Goal: Task Accomplishment & Management: Complete application form

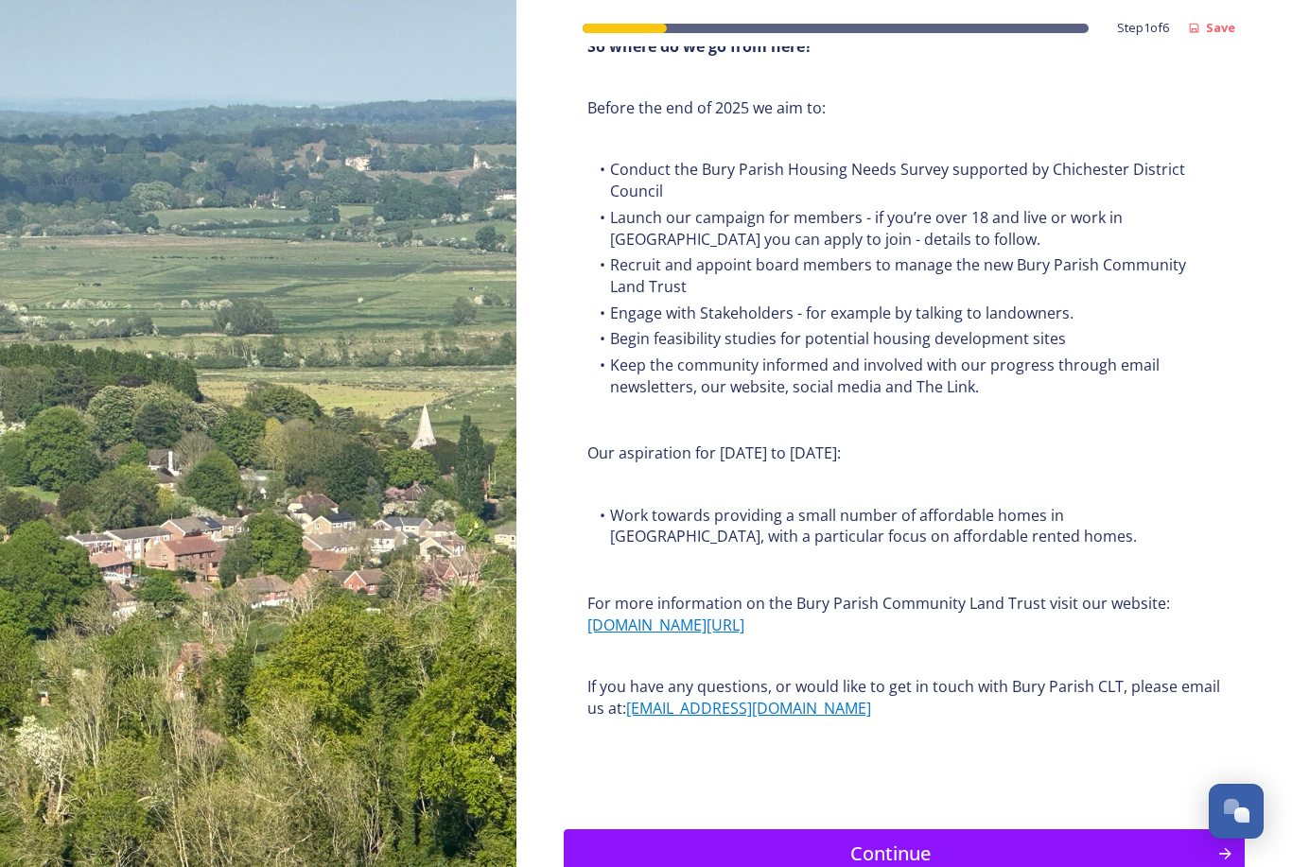
scroll to position [2003, 0]
click at [859, 841] on div "Continue" at bounding box center [890, 855] width 633 height 28
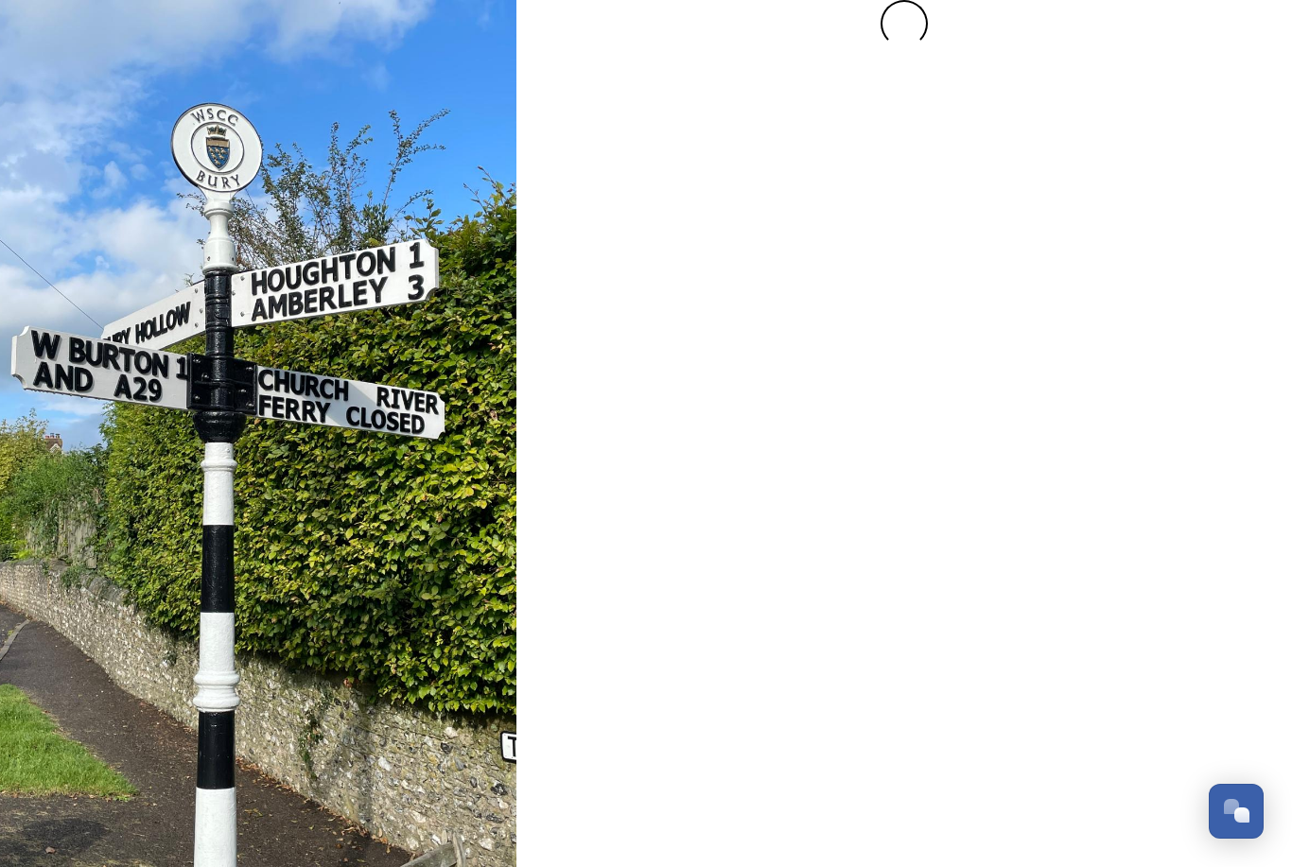
scroll to position [0, 0]
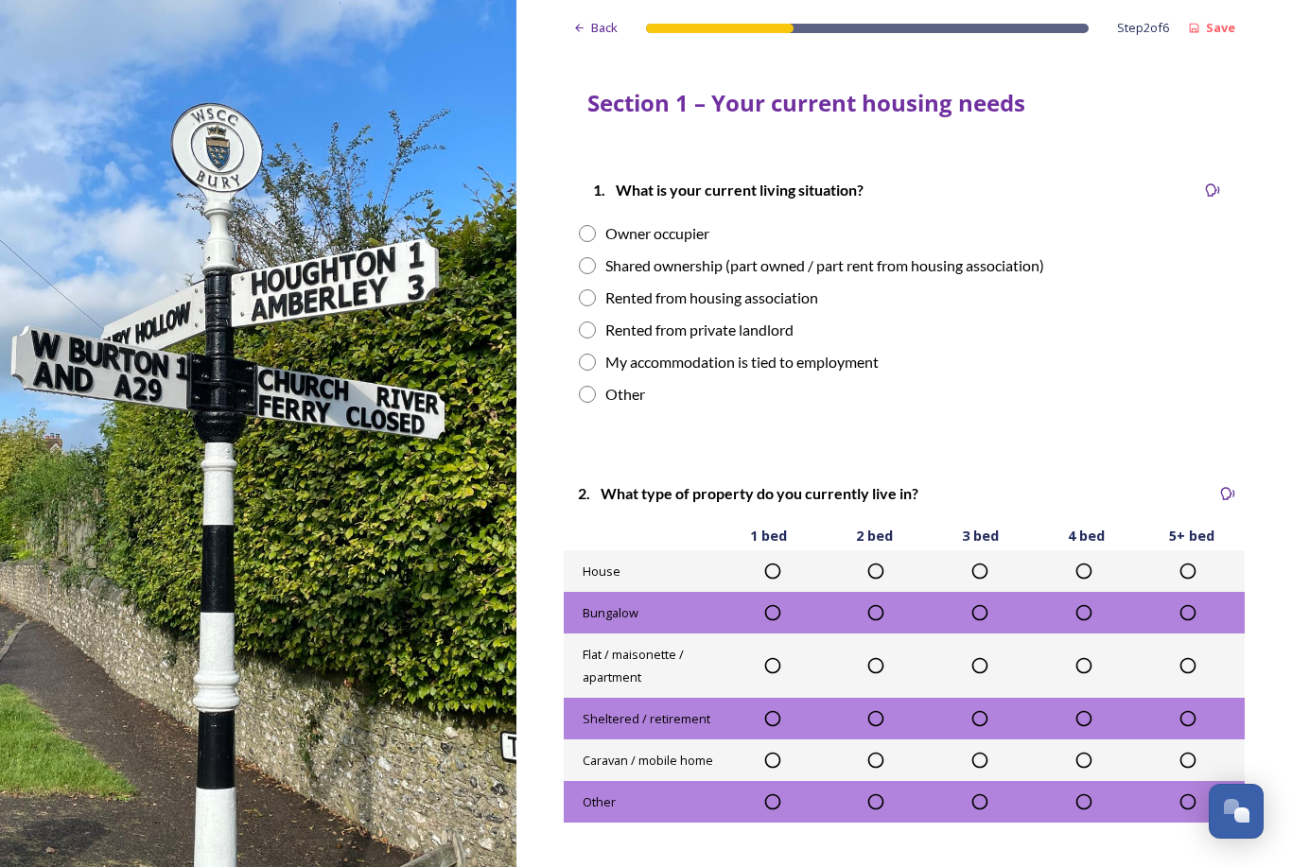
click at [587, 235] on input "radio" at bounding box center [587, 233] width 17 height 17
radio input "true"
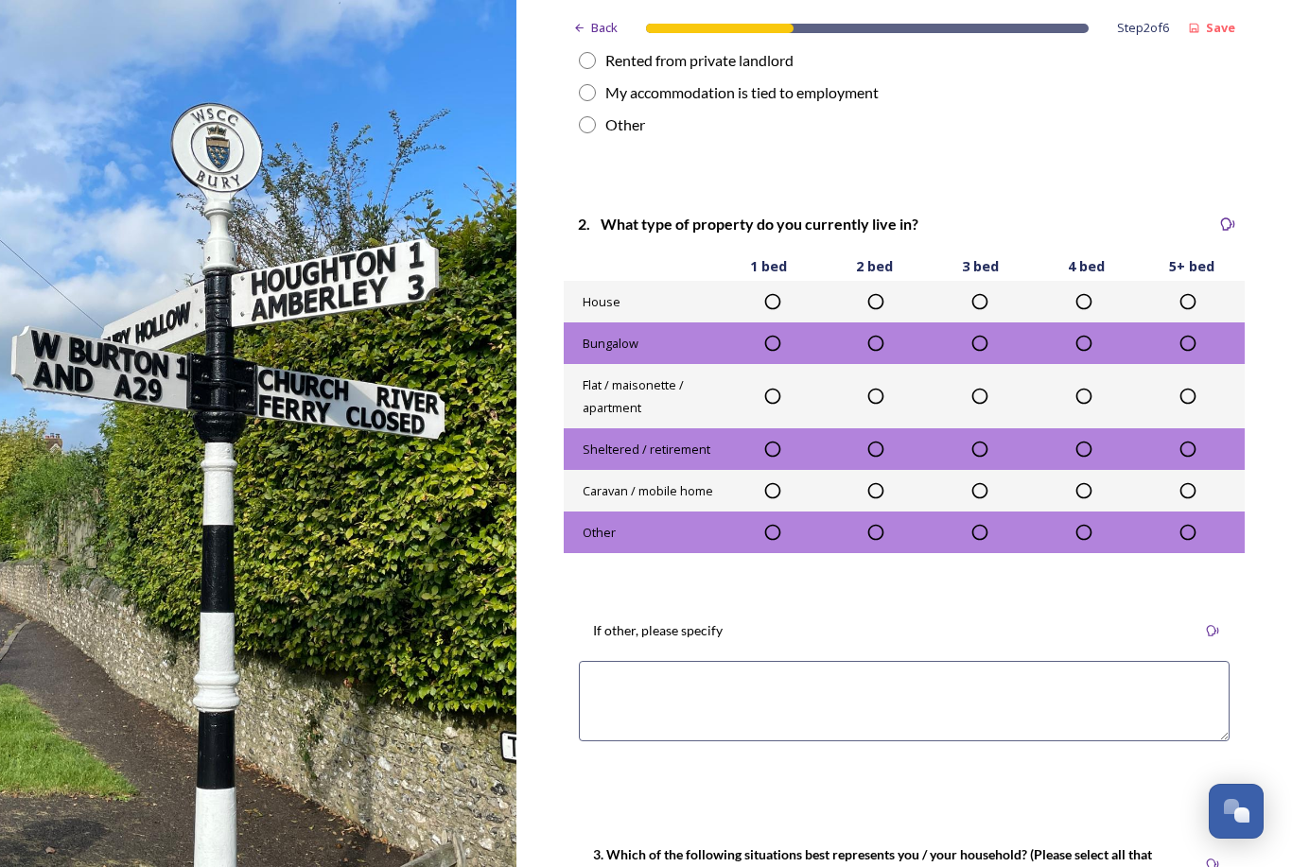
scroll to position [276, 0]
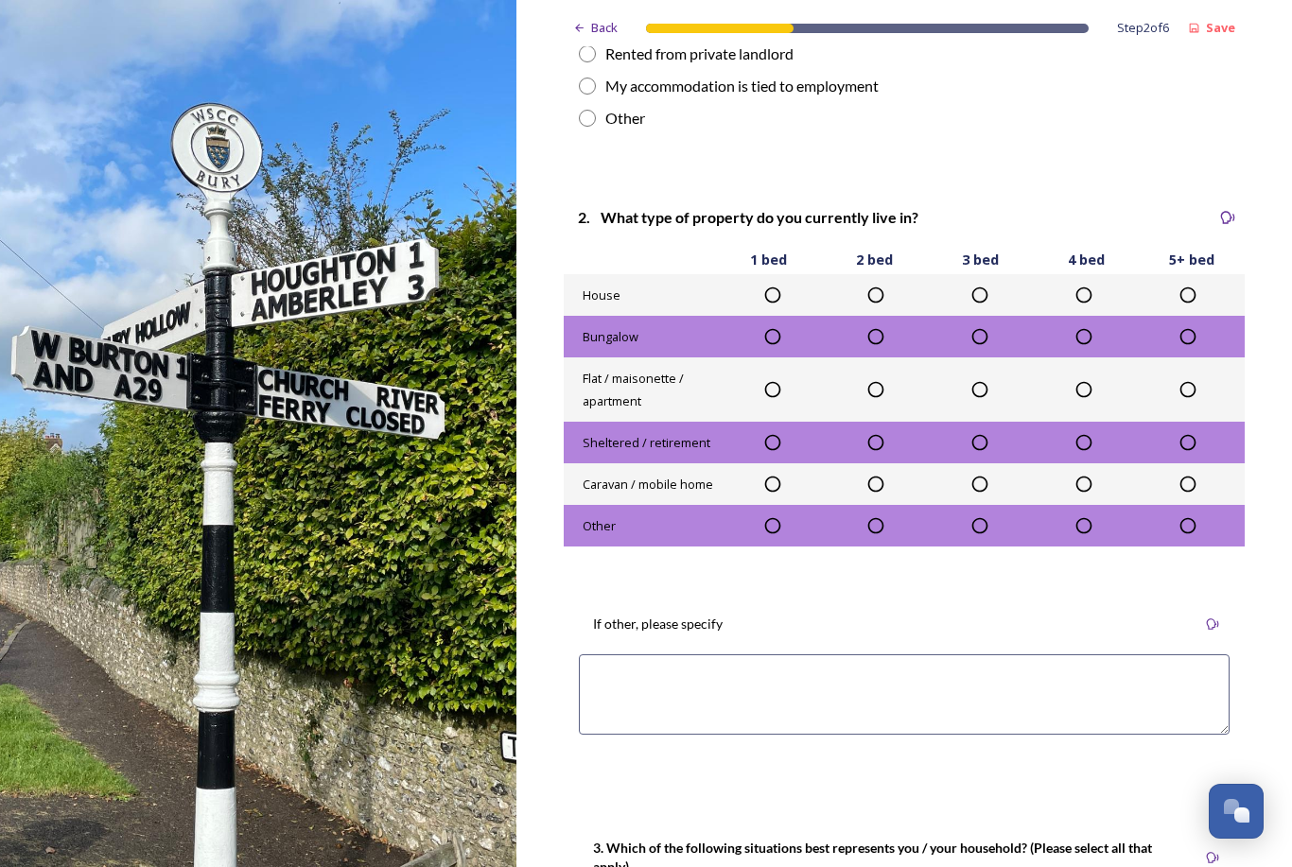
click at [1191, 295] on icon at bounding box center [1187, 295] width 19 height 19
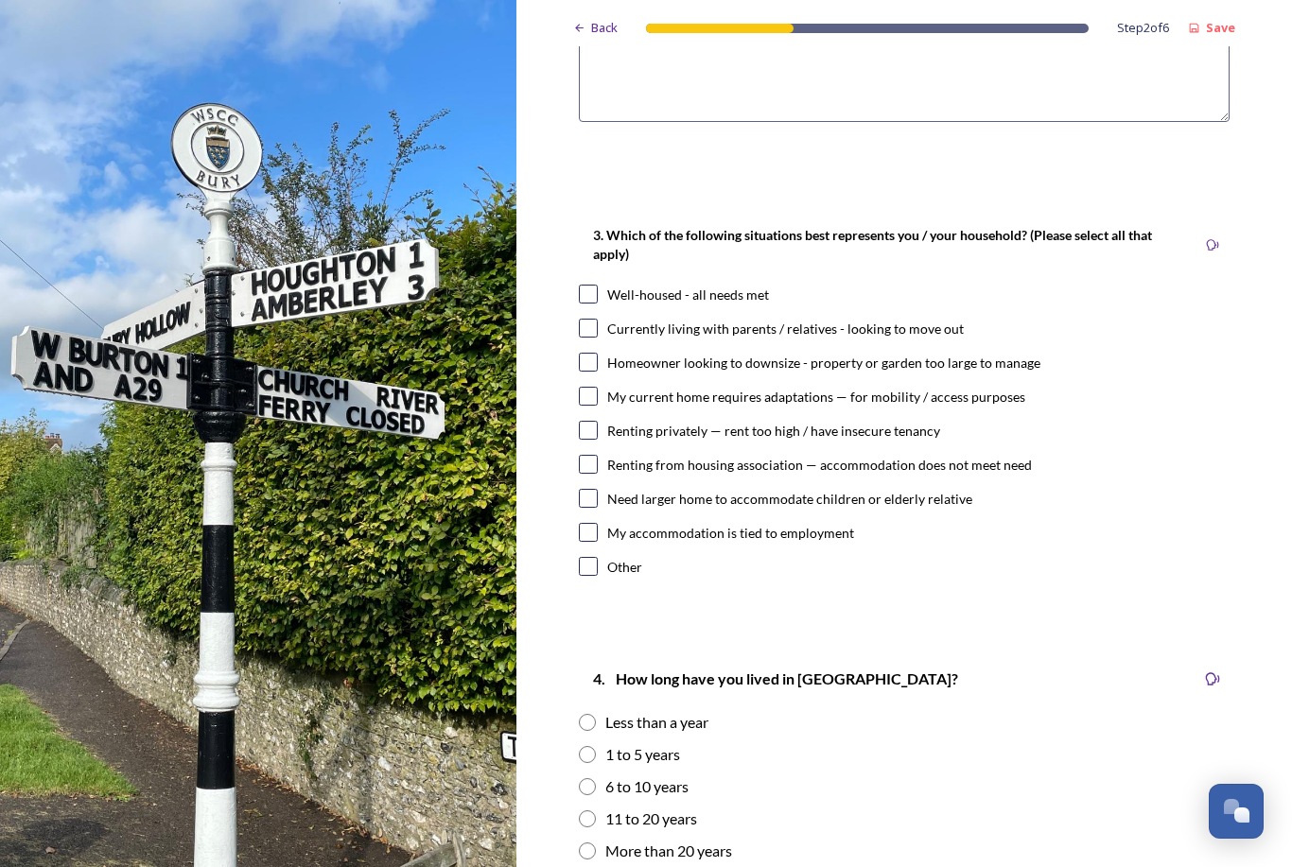
scroll to position [889, 0]
click at [584, 286] on input "checkbox" at bounding box center [588, 294] width 19 height 19
checkbox input "true"
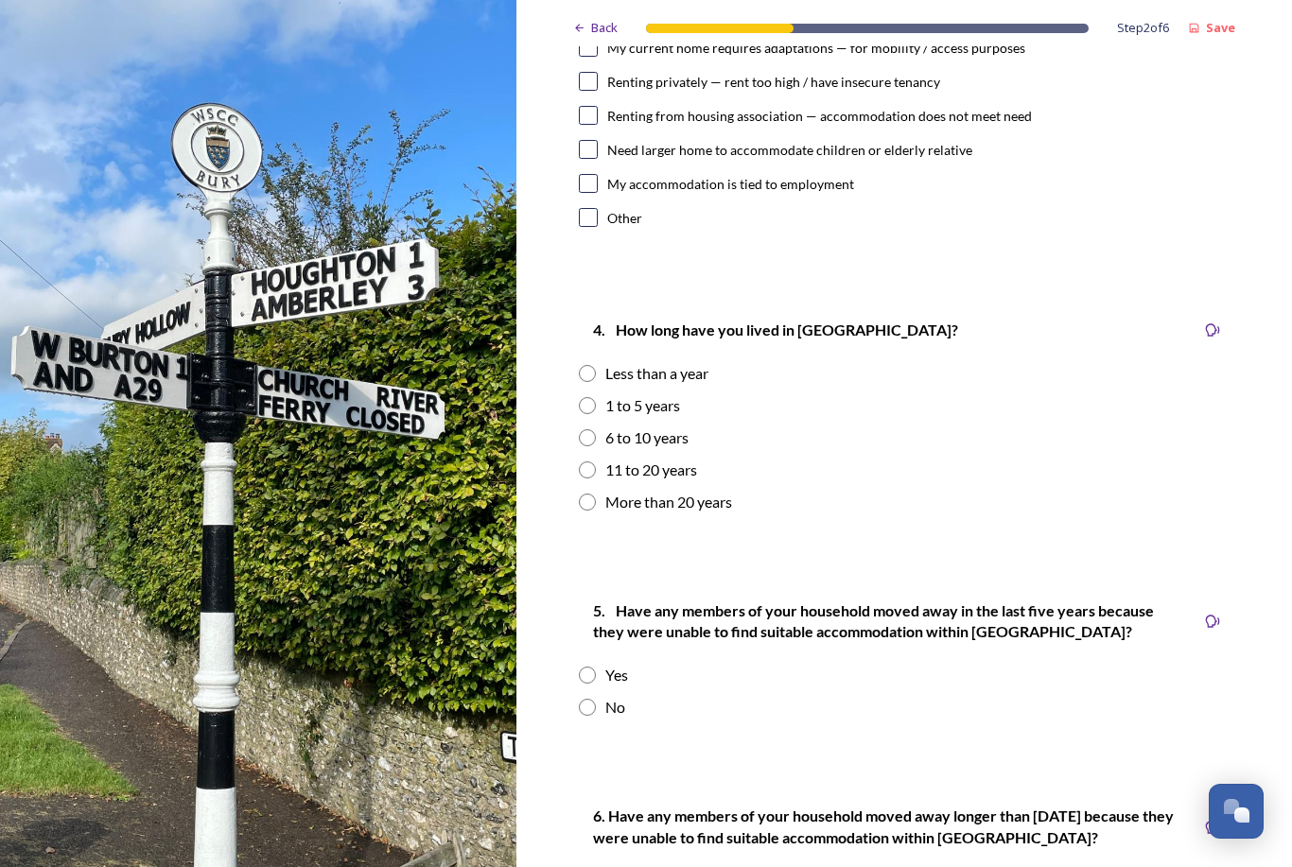
scroll to position [1248, 0]
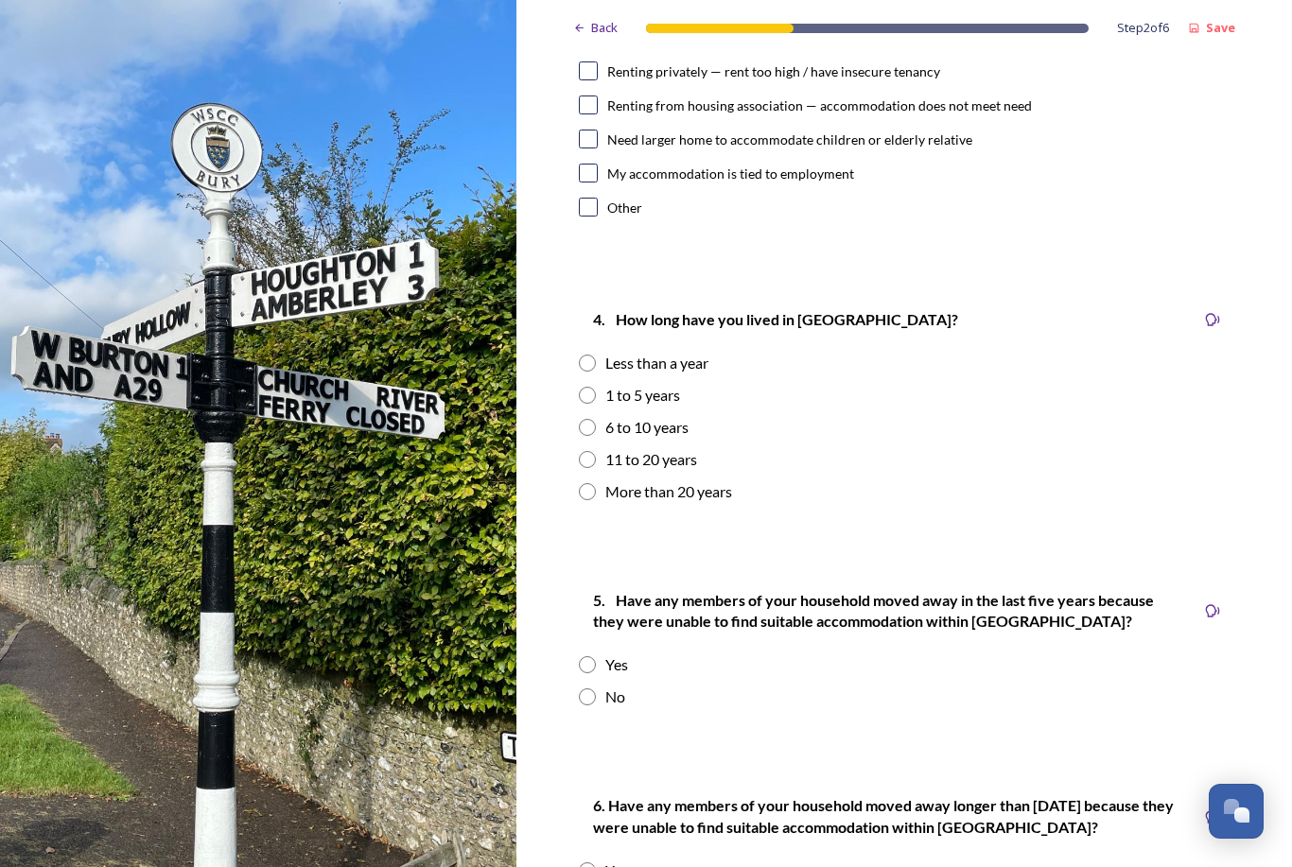
click at [581, 492] on input "radio" at bounding box center [587, 491] width 17 height 17
radio input "true"
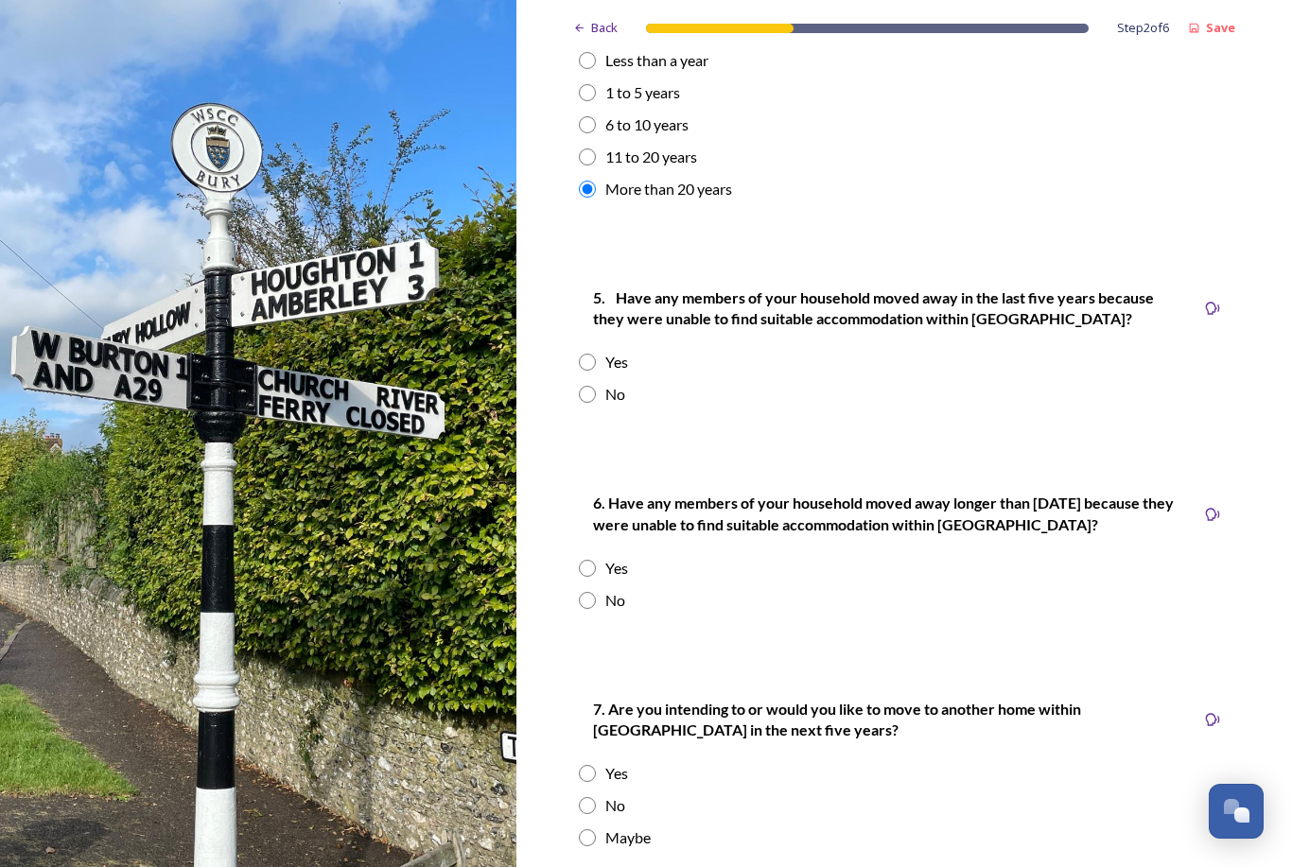
scroll to position [1551, 0]
click at [588, 393] on input "radio" at bounding box center [587, 394] width 17 height 17
radio input "true"
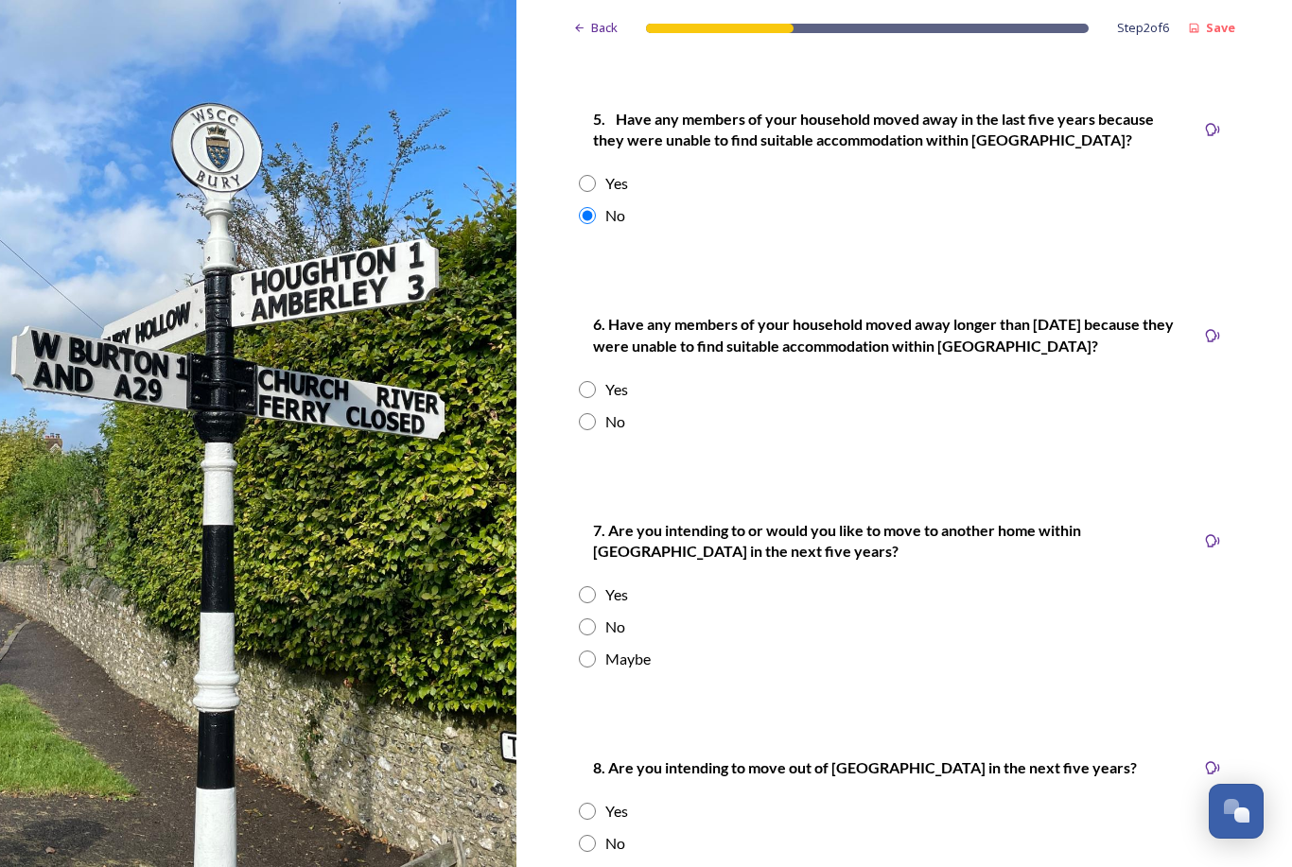
scroll to position [1729, 0]
click at [587, 413] on input "radio" at bounding box center [587, 421] width 17 height 17
radio input "true"
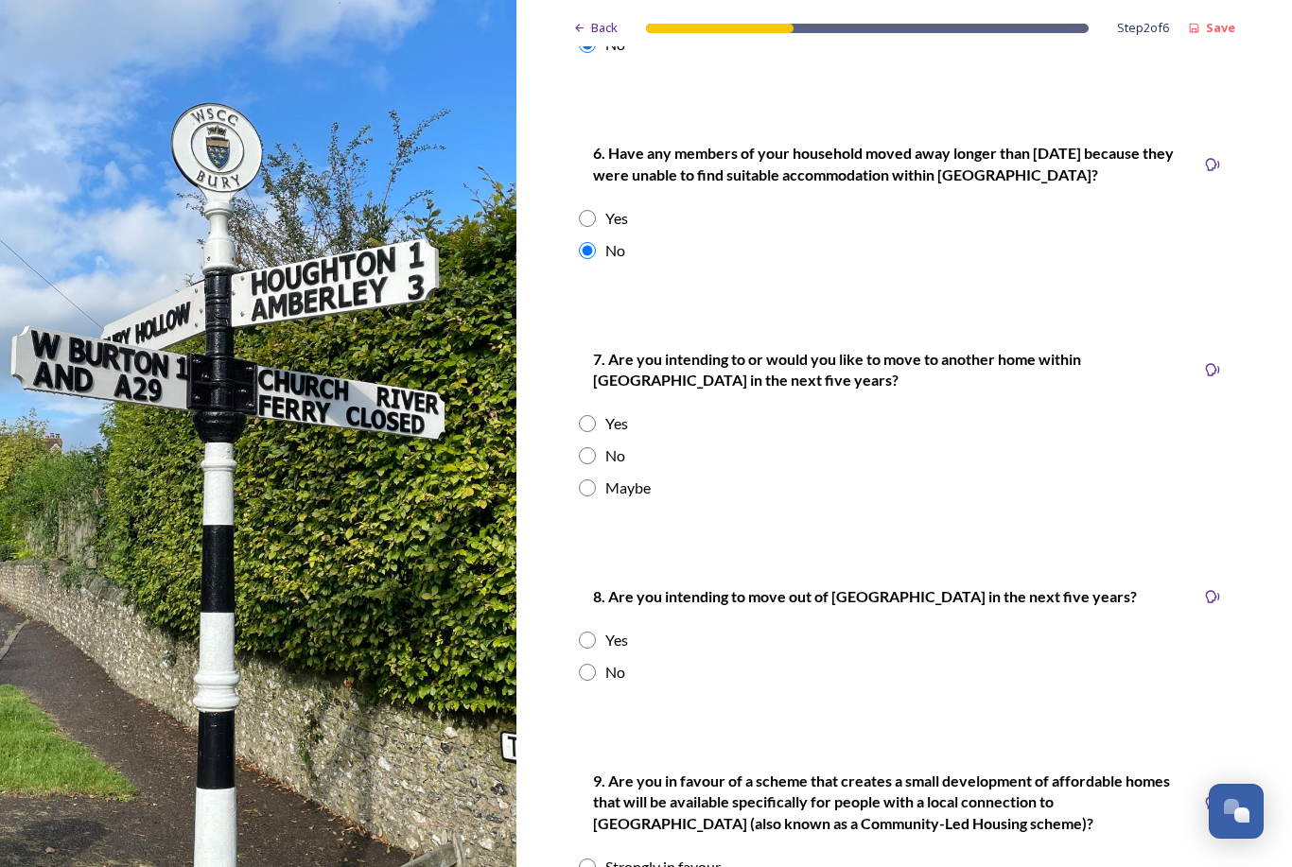
scroll to position [1910, 0]
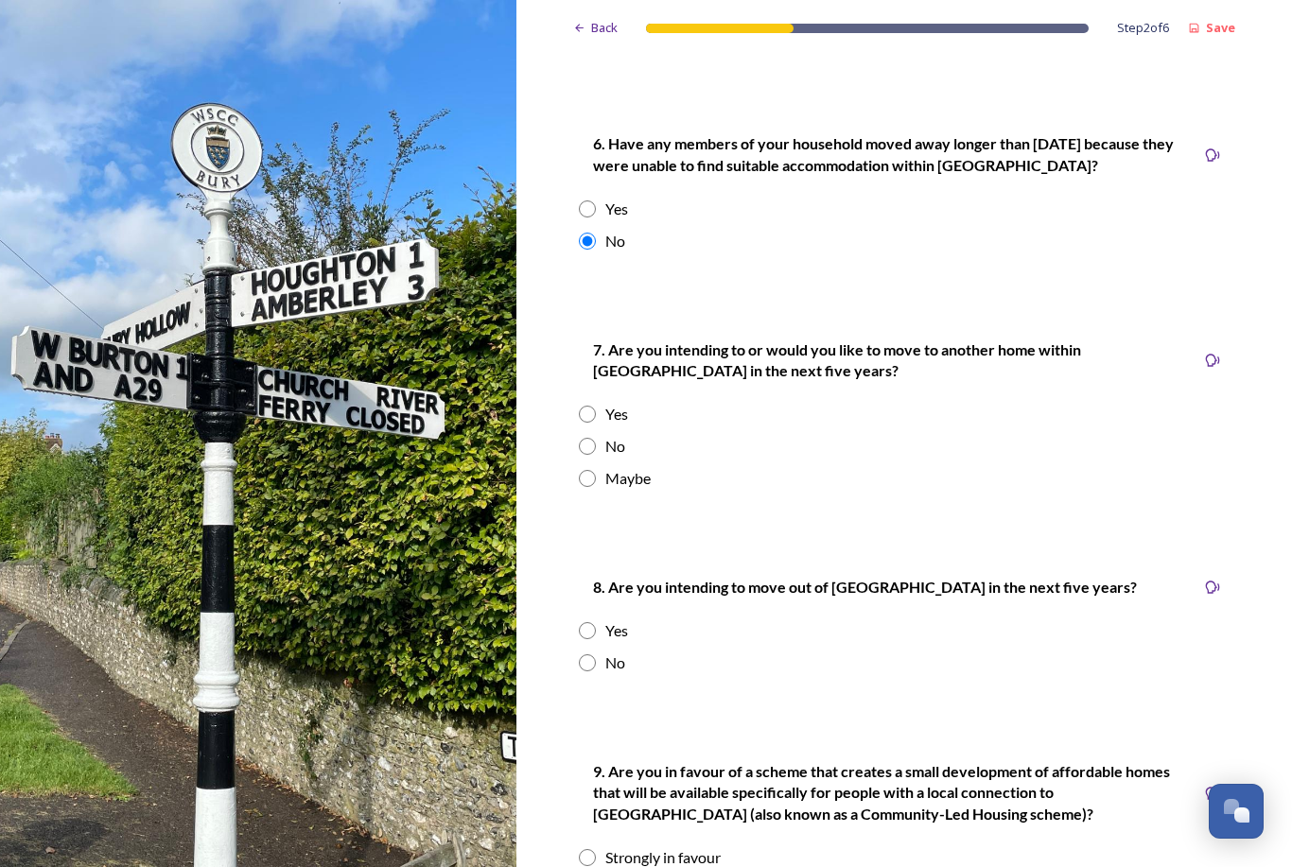
click at [587, 438] on input "radio" at bounding box center [587, 446] width 17 height 17
radio input "true"
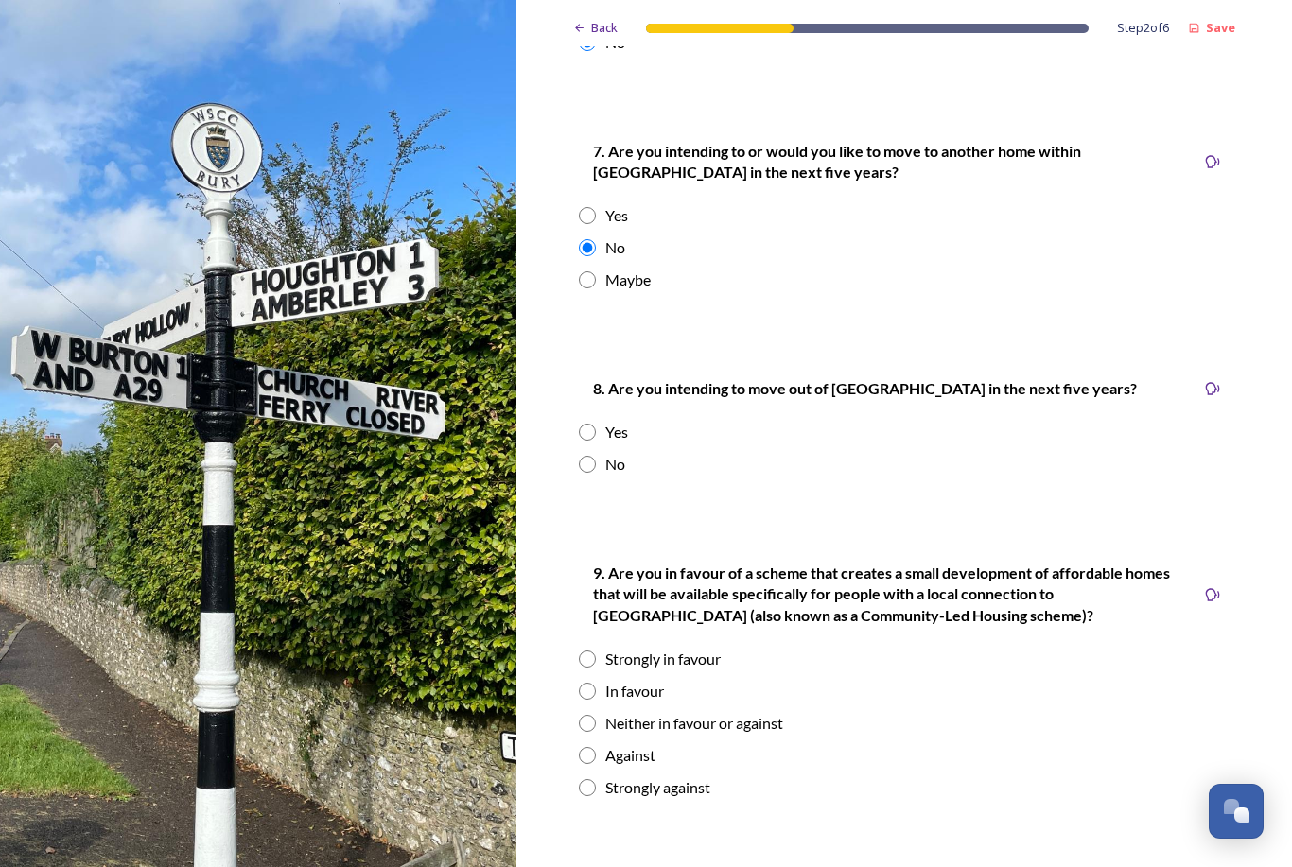
scroll to position [2111, 0]
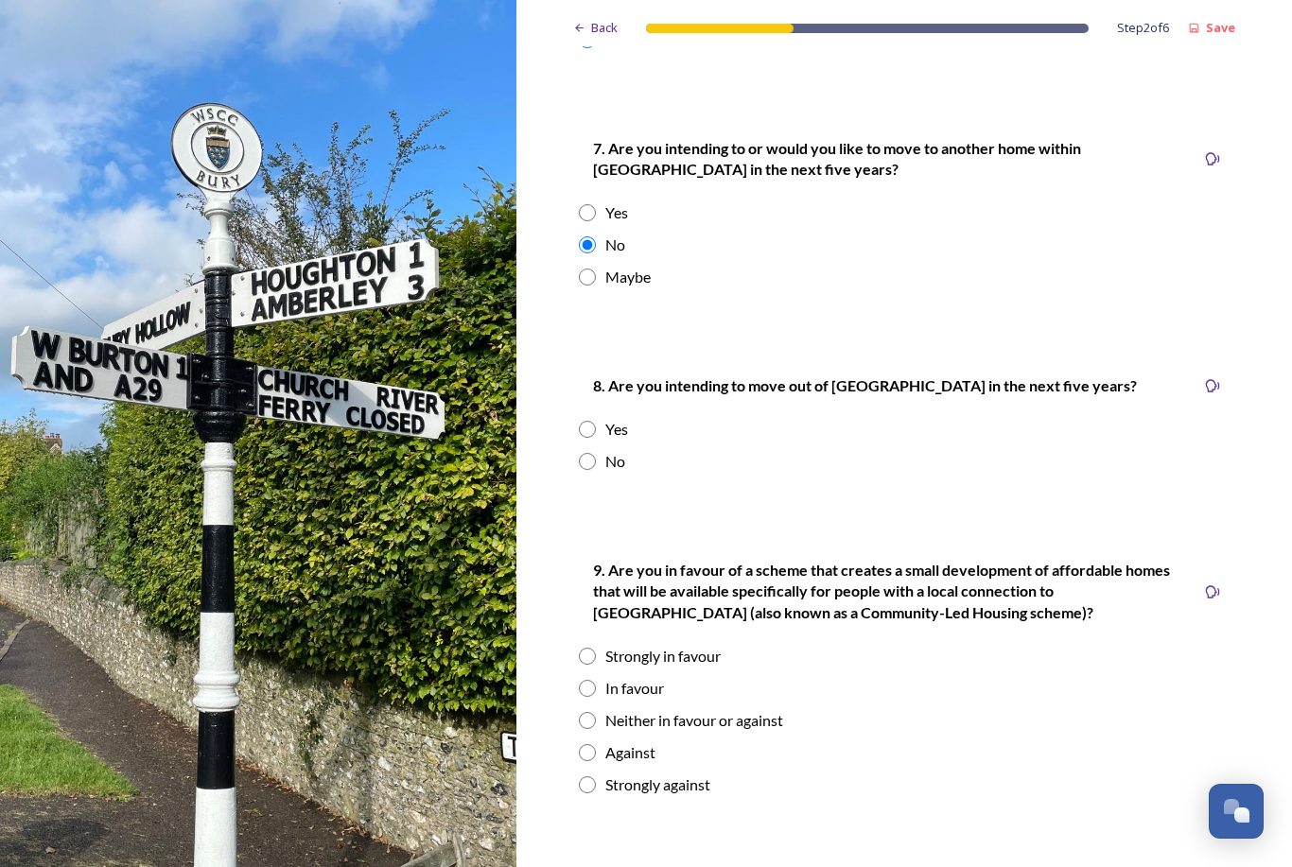
click at [581, 460] on div "No" at bounding box center [904, 461] width 650 height 23
radio input "true"
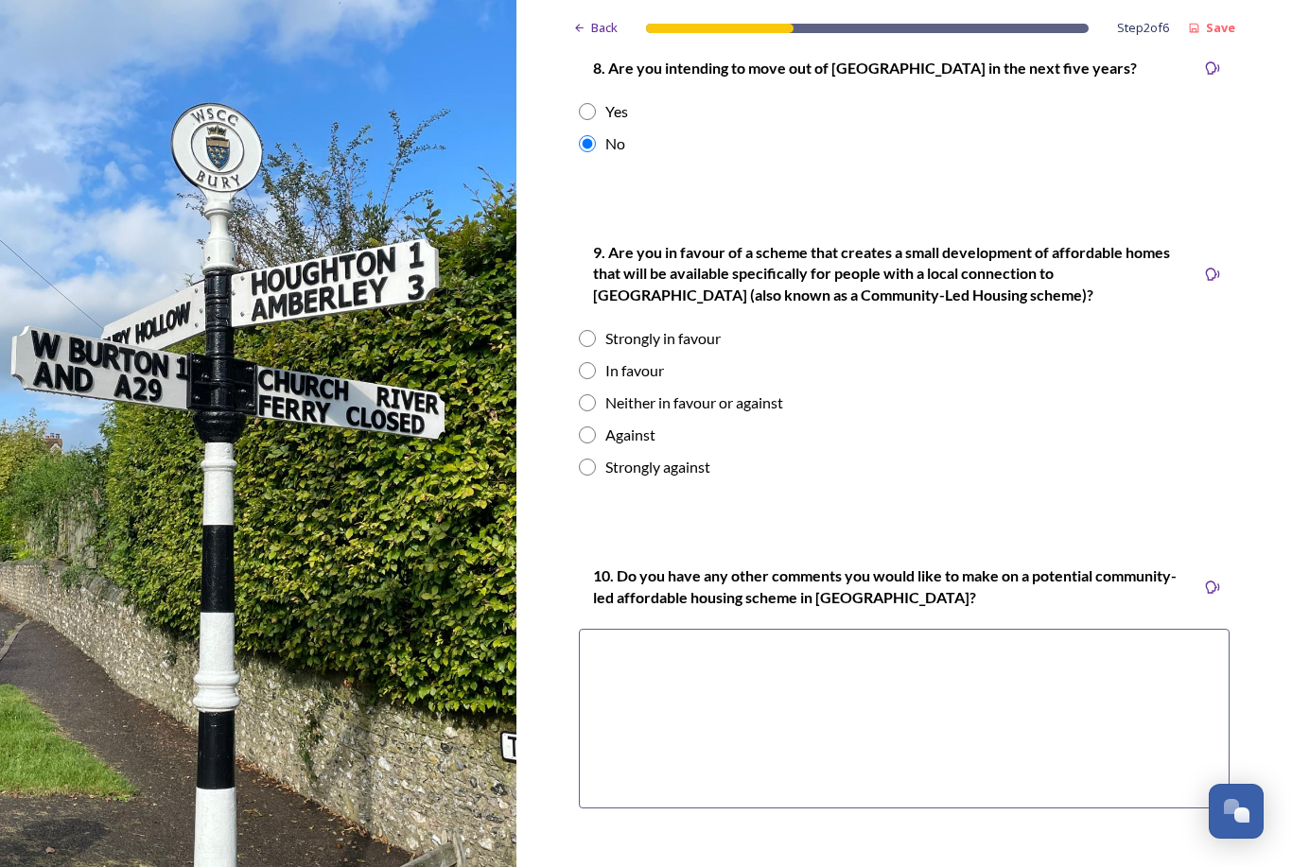
scroll to position [2437, 0]
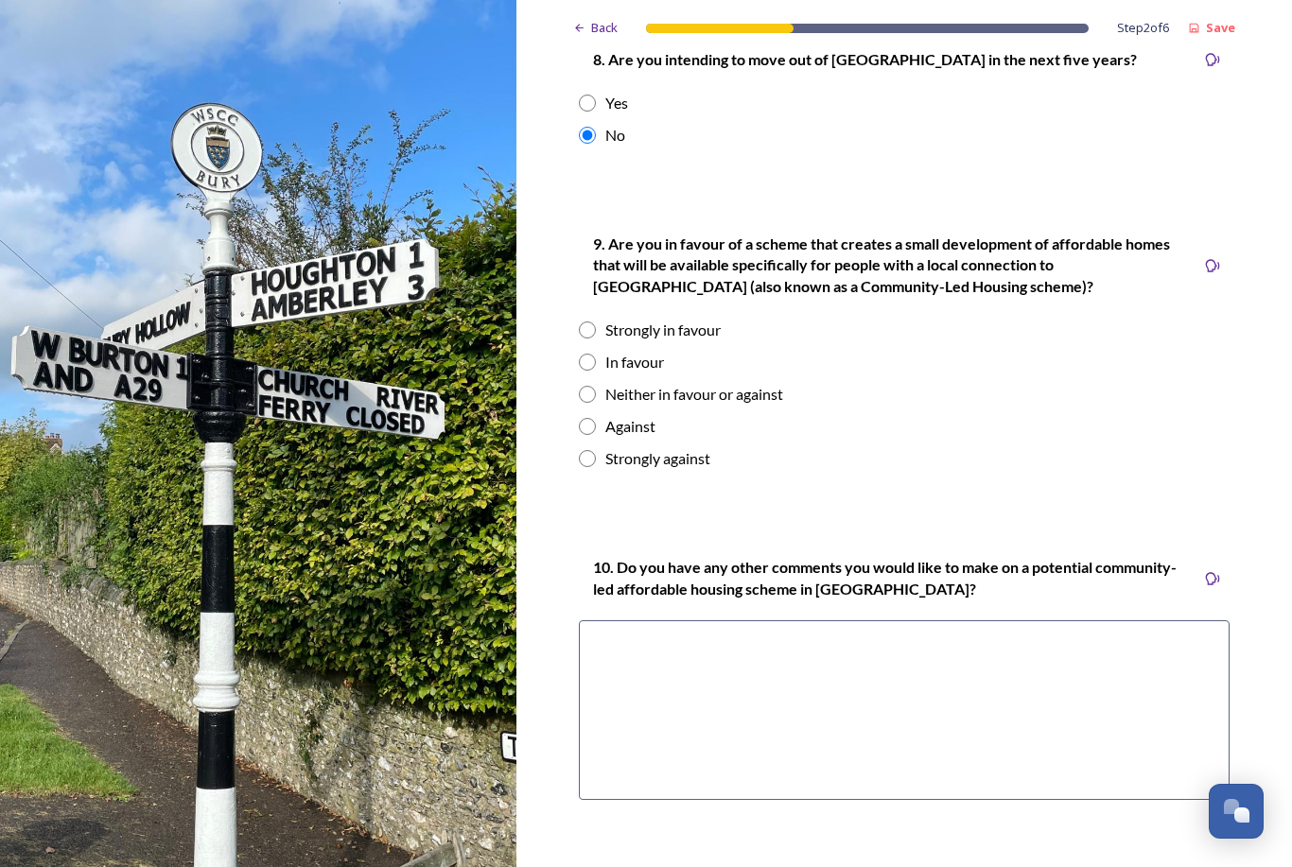
click at [583, 354] on input "radio" at bounding box center [587, 362] width 17 height 17
radio input "true"
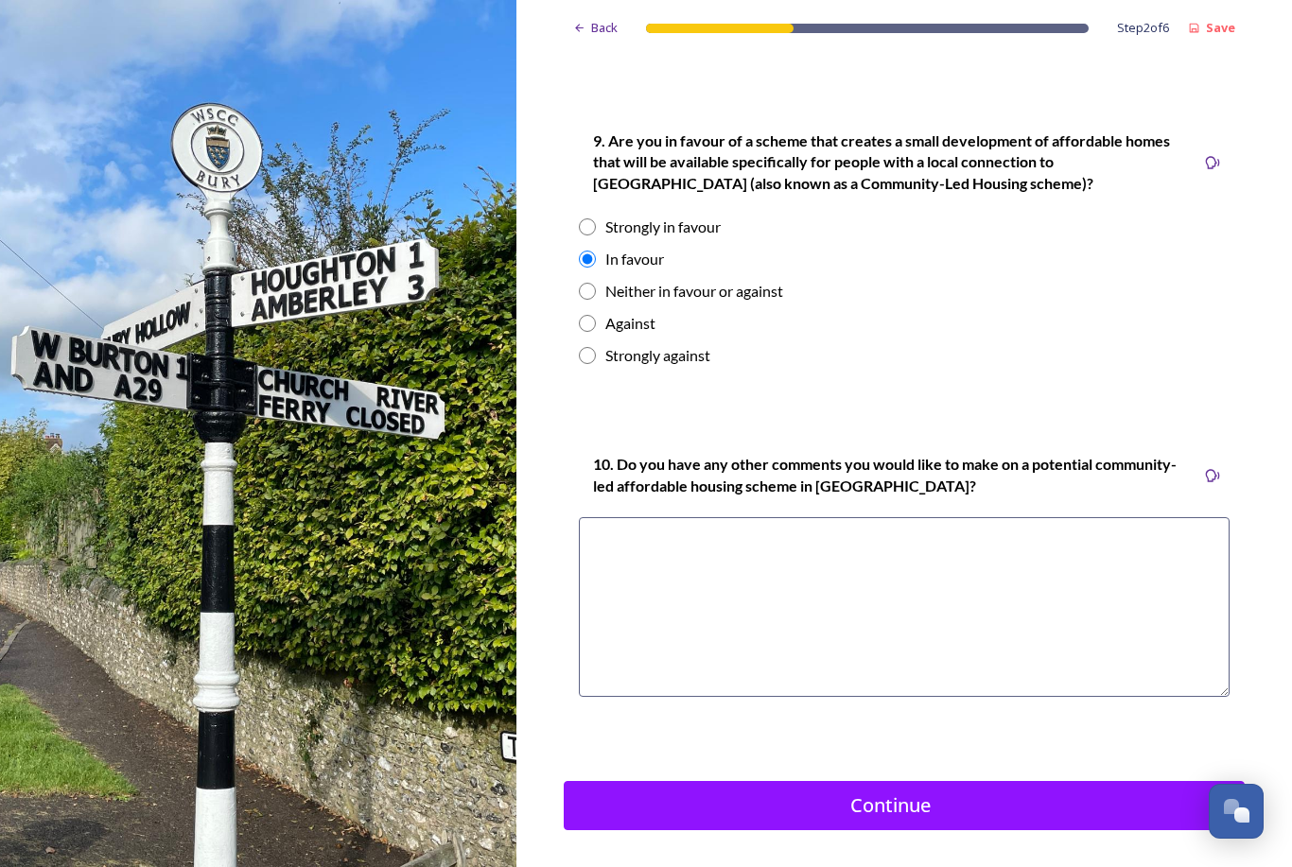
scroll to position [2537, 0]
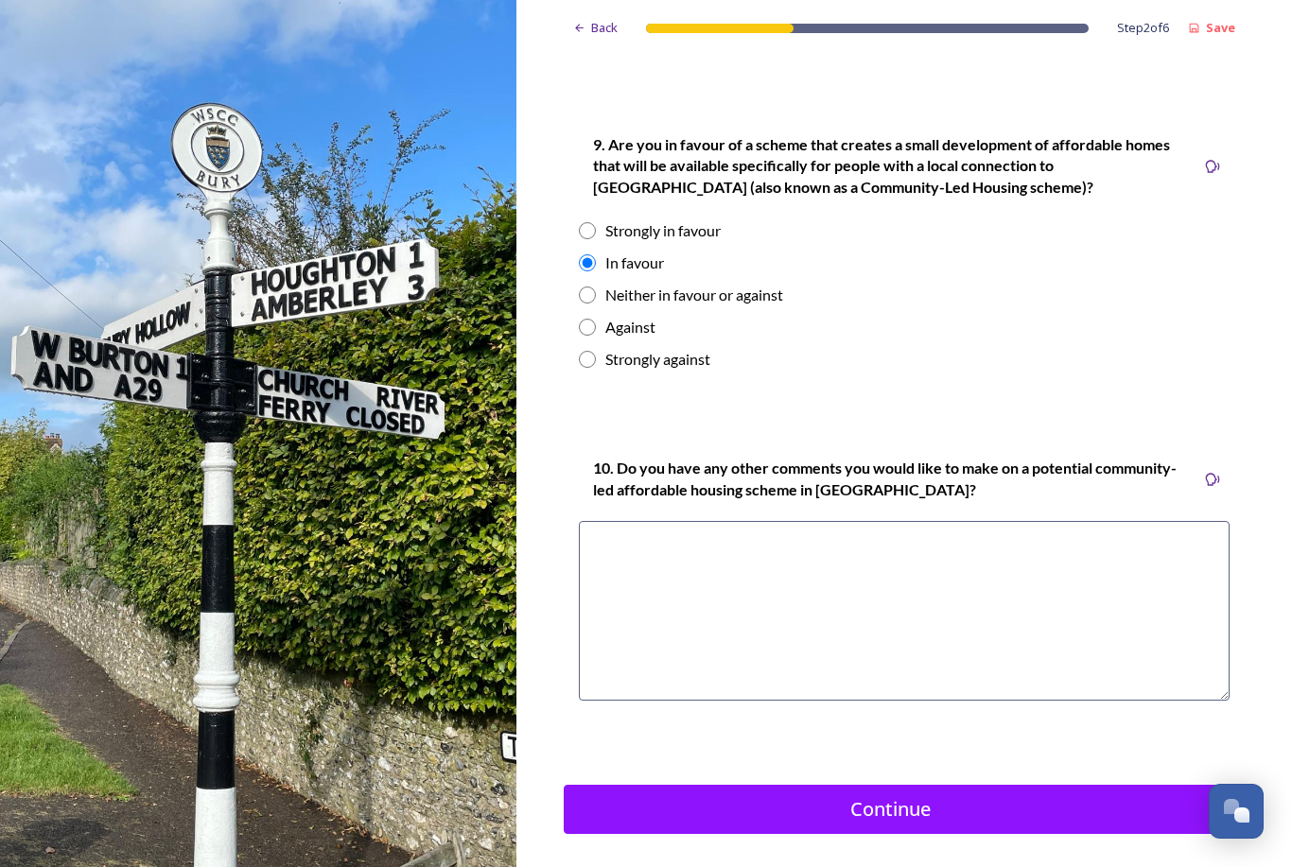
click at [871, 808] on div "Continue" at bounding box center [890, 809] width 633 height 28
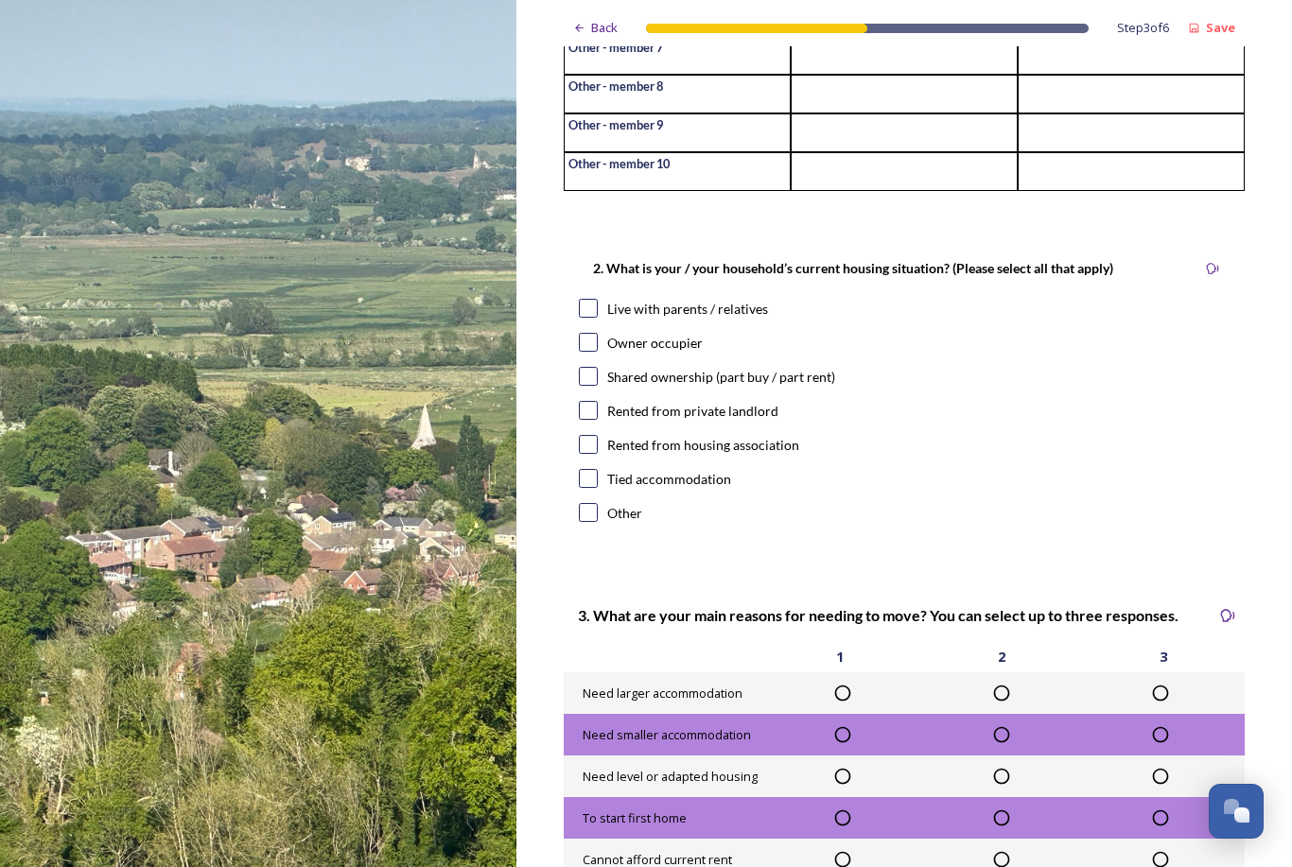
scroll to position [448, 0]
click at [584, 345] on input "checkbox" at bounding box center [588, 342] width 19 height 19
checkbox input "true"
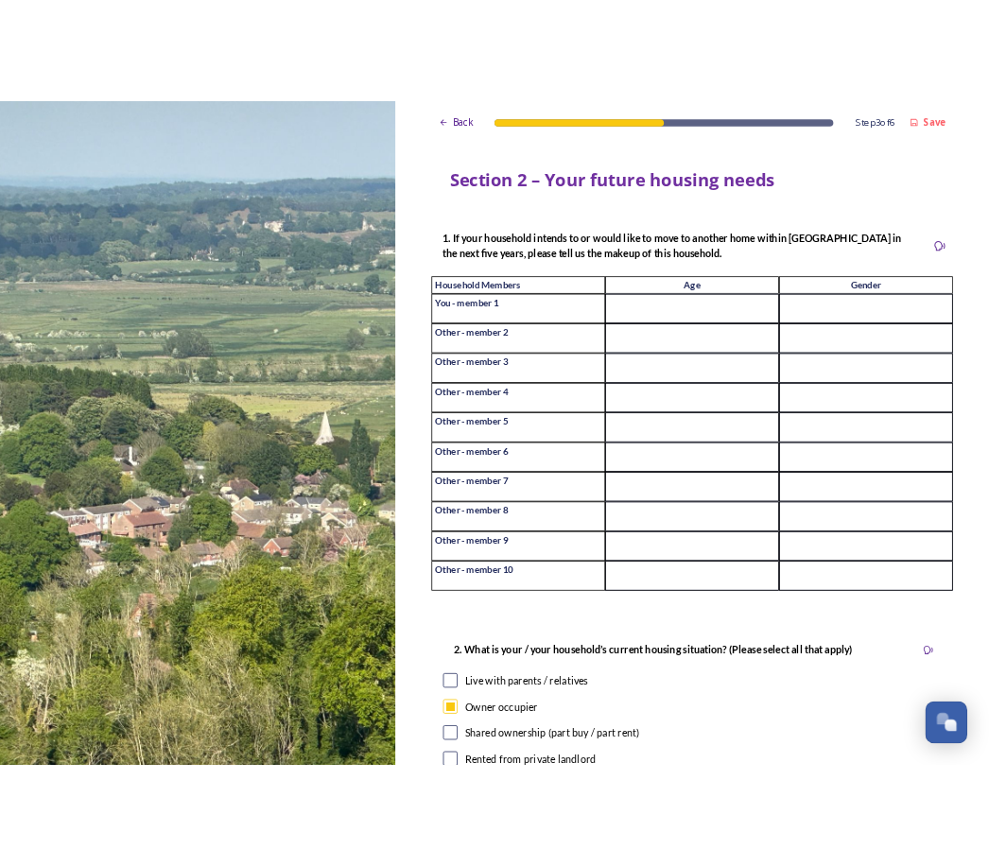
scroll to position [0, 0]
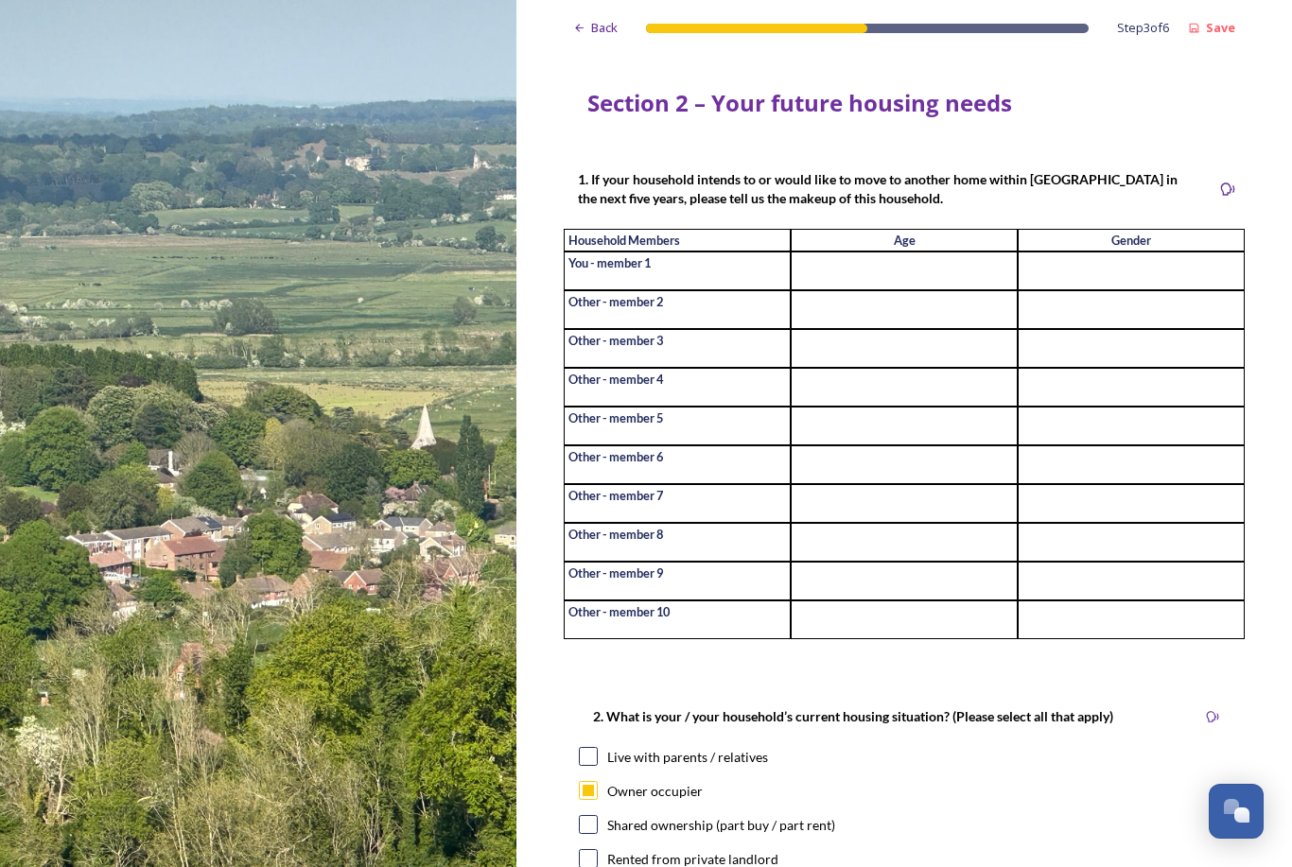
click at [581, 26] on icon at bounding box center [579, 28] width 12 height 12
